Goal: Task Accomplishment & Management: Manage account settings

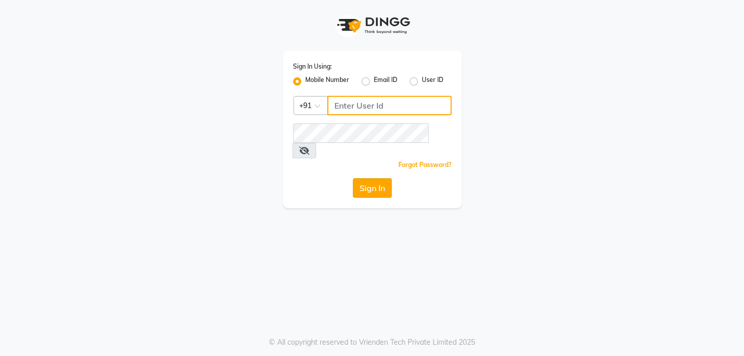
type input "9009555050"
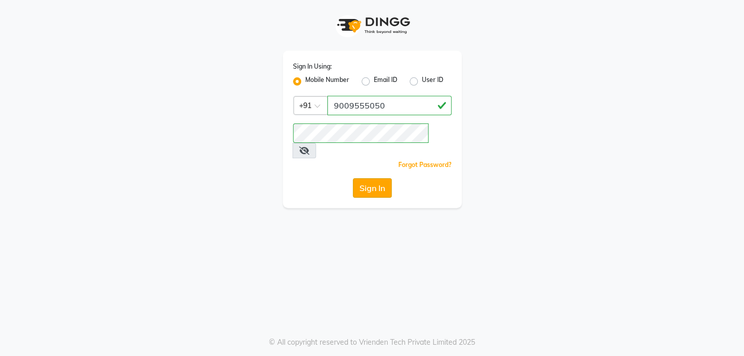
click at [378, 178] on button "Sign In" at bounding box center [372, 187] width 39 height 19
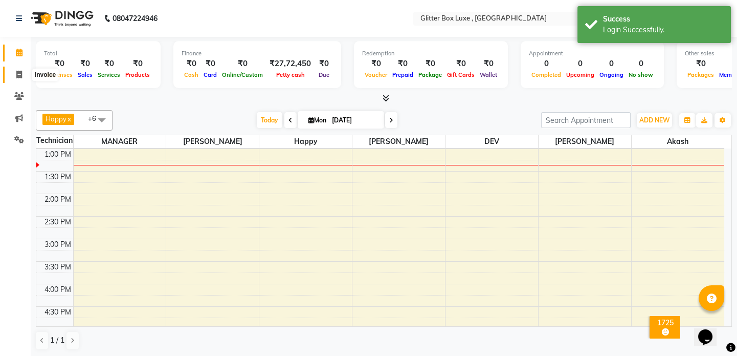
click at [17, 75] on icon at bounding box center [19, 75] width 6 height 8
select select "5772"
select select "service"
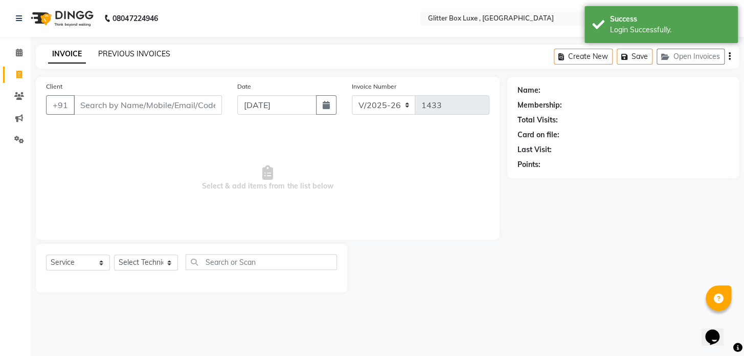
click at [125, 51] on link "PREVIOUS INVOICES" at bounding box center [134, 53] width 72 height 9
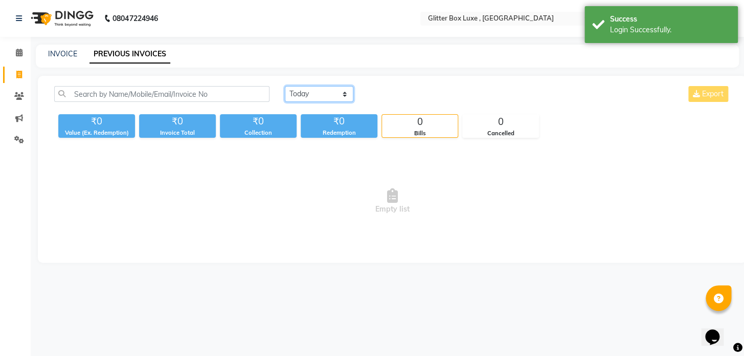
click at [304, 92] on select "[DATE] [DATE] Custom Range" at bounding box center [319, 94] width 69 height 16
select select "range"
click at [285, 86] on select "[DATE] [DATE] Custom Range" at bounding box center [319, 94] width 69 height 16
click at [407, 90] on input "[DATE]" at bounding box center [403, 94] width 72 height 14
select select "9"
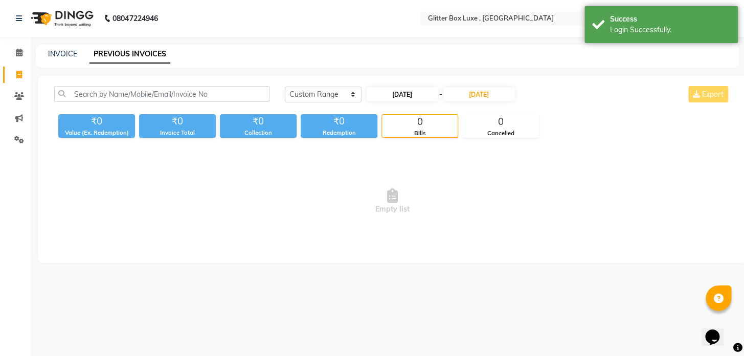
select select "2025"
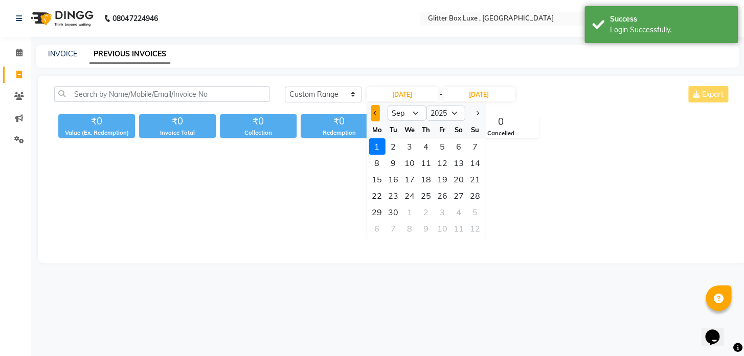
click at [374, 114] on span "Previous month" at bounding box center [375, 113] width 4 height 4
select select "8"
click at [440, 143] on div "1" at bounding box center [442, 146] width 16 height 16
type input "[DATE]"
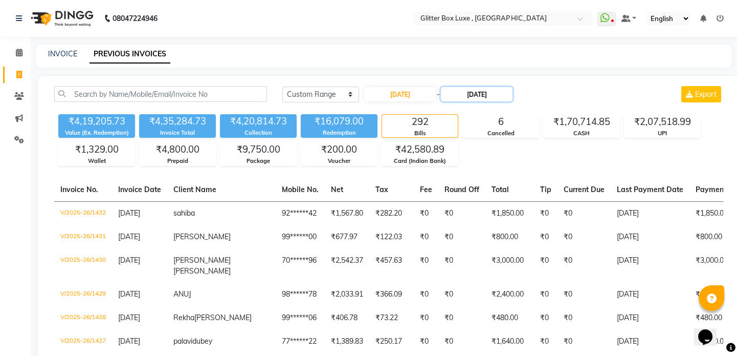
click at [473, 90] on input "[DATE]" at bounding box center [477, 94] width 72 height 14
select select "9"
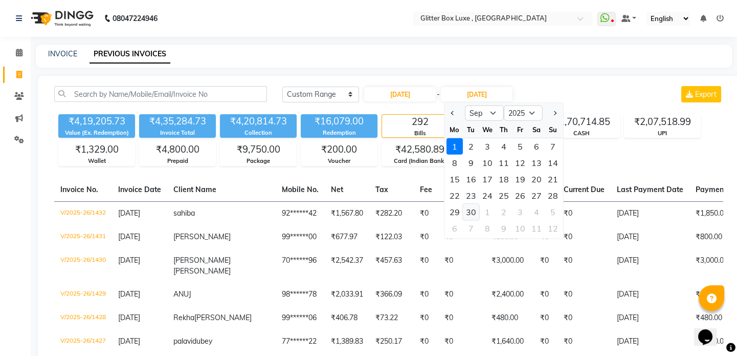
click at [469, 212] on div "30" at bounding box center [471, 212] width 16 height 16
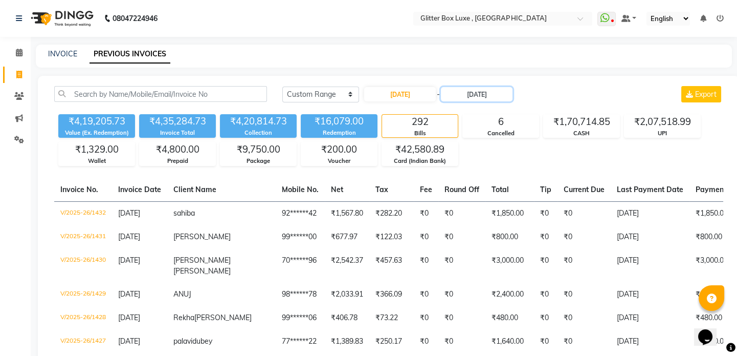
type input "[DATE]"
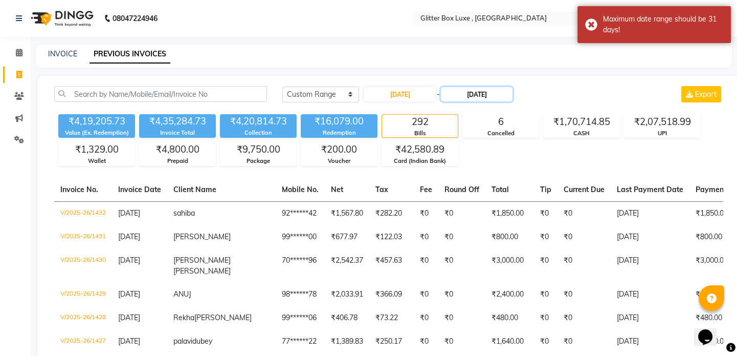
click at [480, 88] on input "[DATE]" at bounding box center [477, 94] width 72 height 14
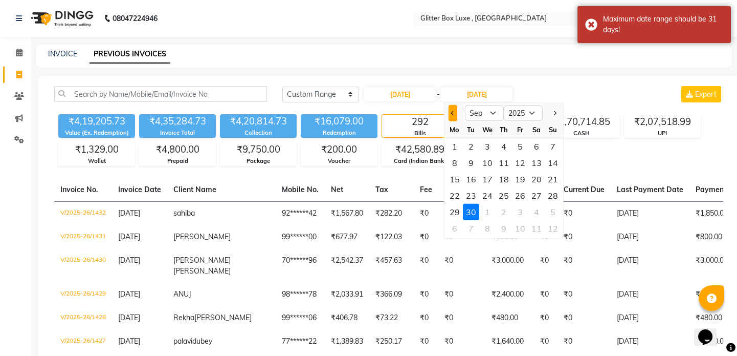
click at [452, 110] on button "Previous month" at bounding box center [453, 113] width 9 height 16
select select "8"
click at [552, 210] on div "31" at bounding box center [553, 212] width 16 height 16
type input "[DATE]"
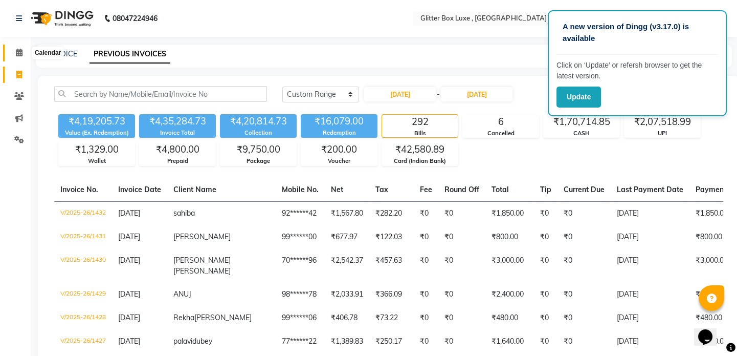
drag, startPoint x: 20, startPoint y: 52, endPoint x: 20, endPoint y: 84, distance: 32.2
click at [20, 52] on icon at bounding box center [19, 53] width 7 height 8
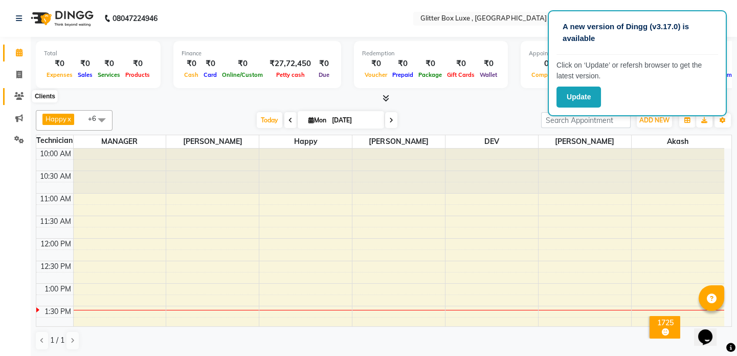
click at [19, 99] on icon at bounding box center [19, 96] width 10 height 8
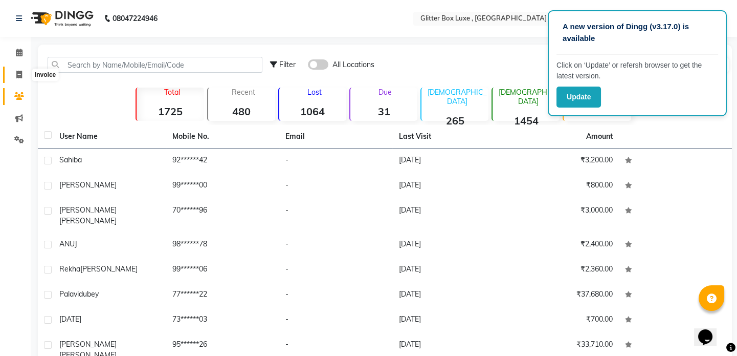
click at [16, 76] on icon at bounding box center [19, 75] width 6 height 8
select select "5772"
select select "service"
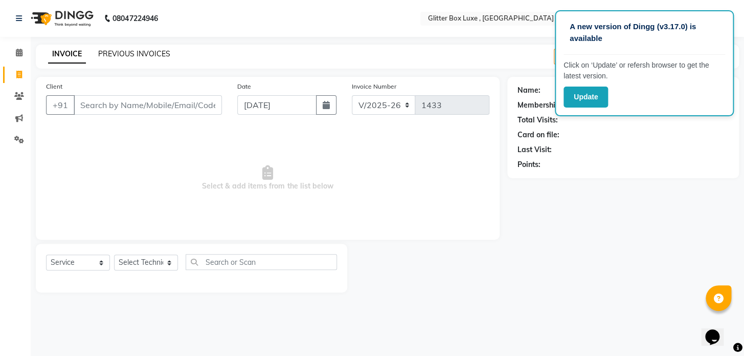
click at [124, 53] on link "PREVIOUS INVOICES" at bounding box center [134, 53] width 72 height 9
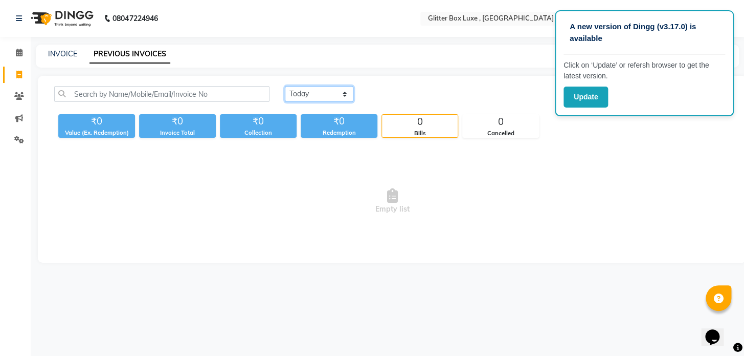
click at [317, 97] on select "[DATE] [DATE] Custom Range" at bounding box center [319, 94] width 69 height 16
click at [591, 97] on button "Update" at bounding box center [586, 96] width 45 height 21
